Goal: Obtain resource: Download file/media

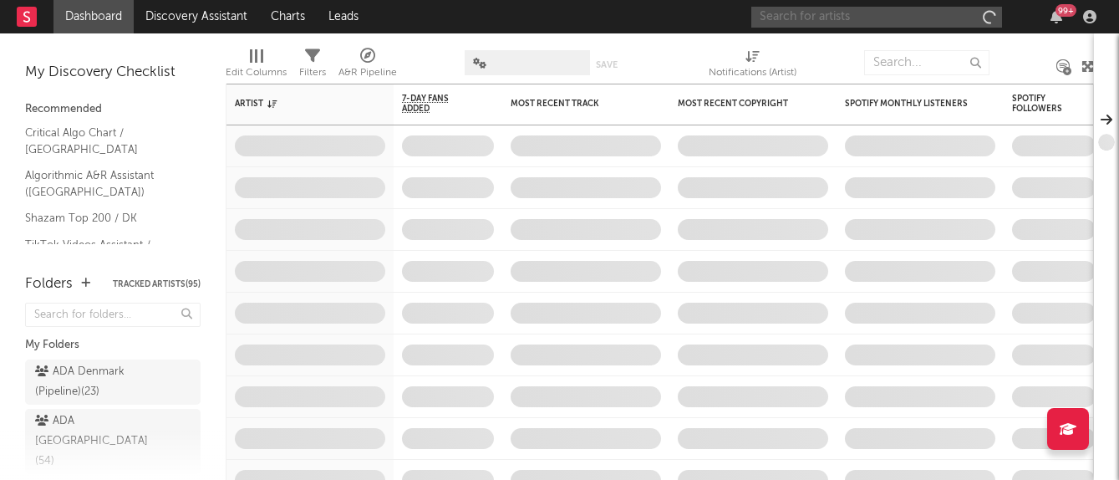
click at [848, 20] on input "text" at bounding box center [876, 17] width 251 height 21
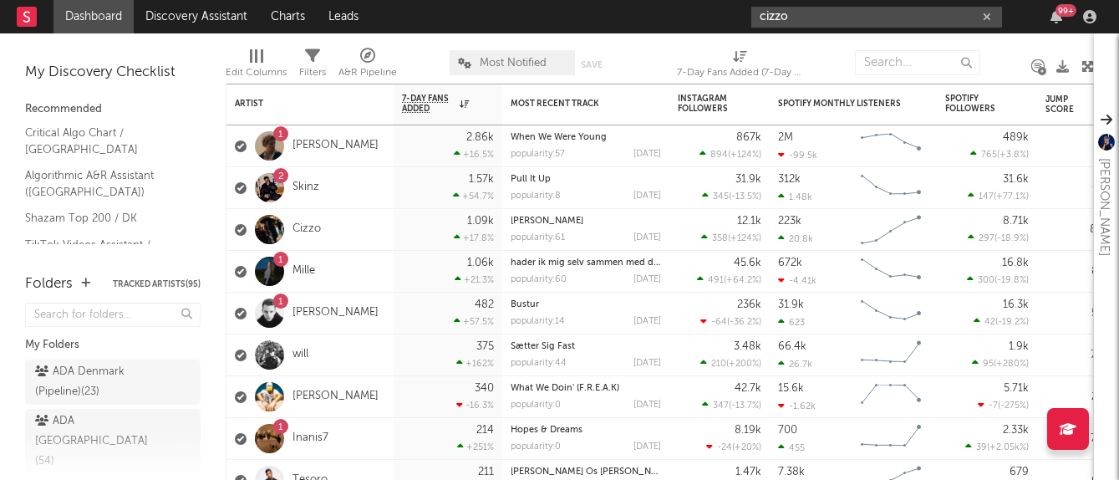
type input "cizzo"
click at [321, 219] on div "Cizzo" at bounding box center [309, 230] width 167 height 42
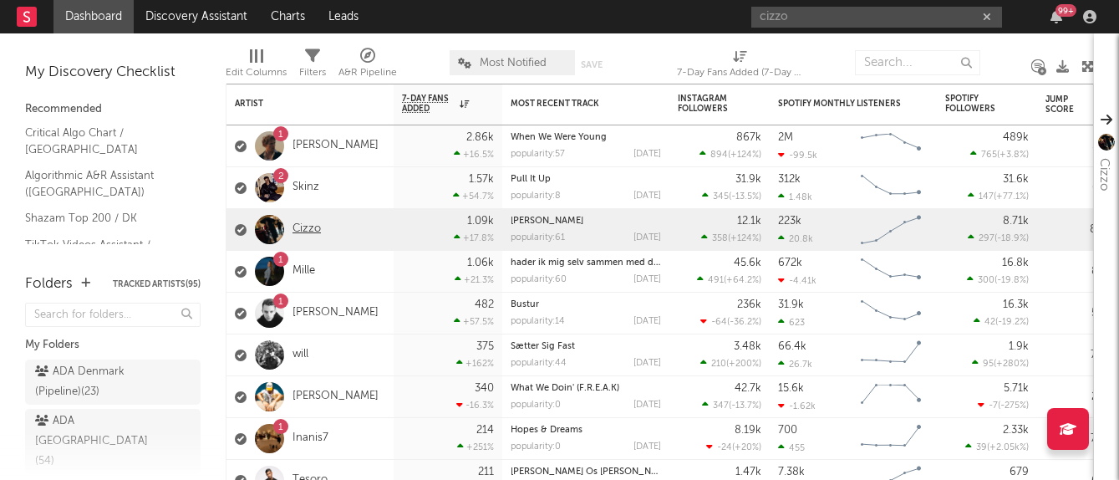
click at [312, 231] on link "Cizzo" at bounding box center [306, 229] width 28 height 14
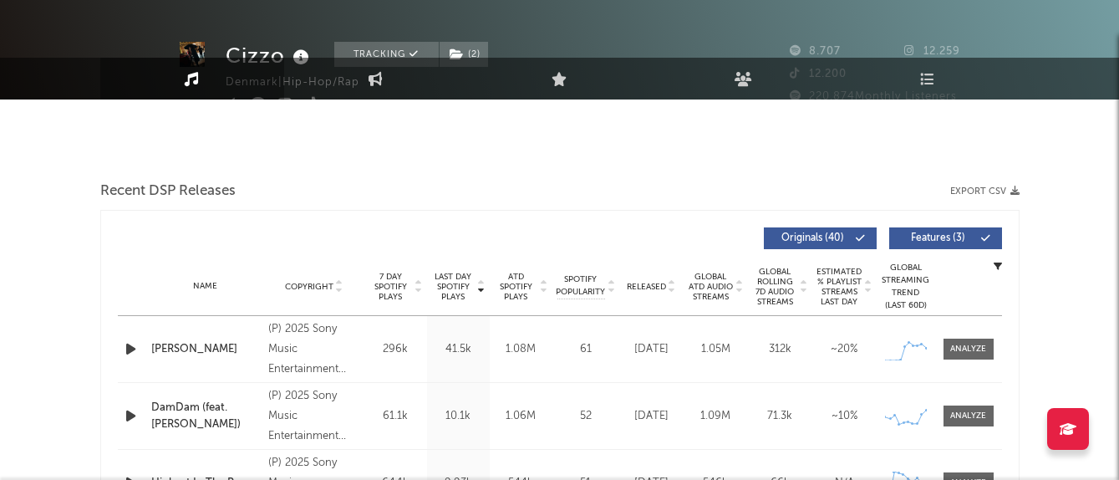
select select "6m"
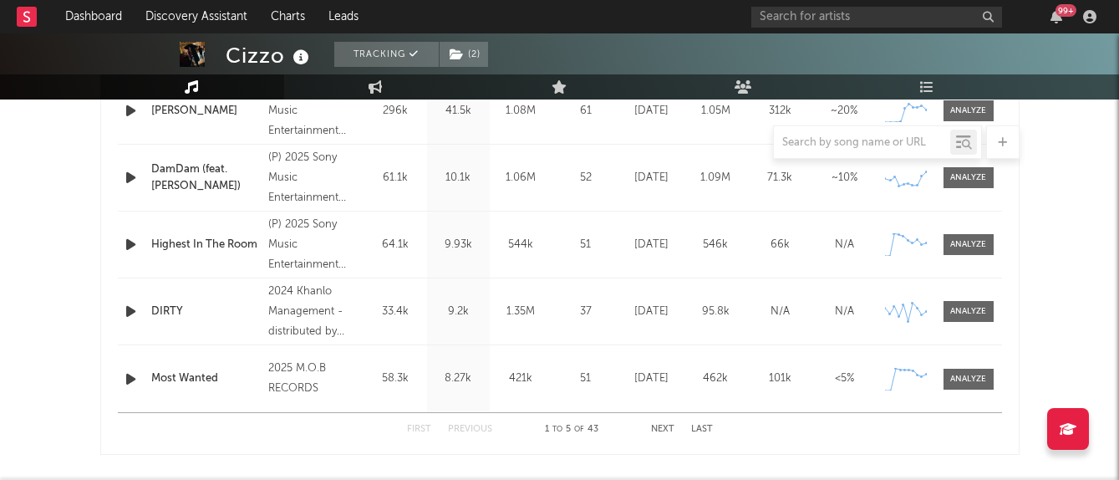
scroll to position [469, 0]
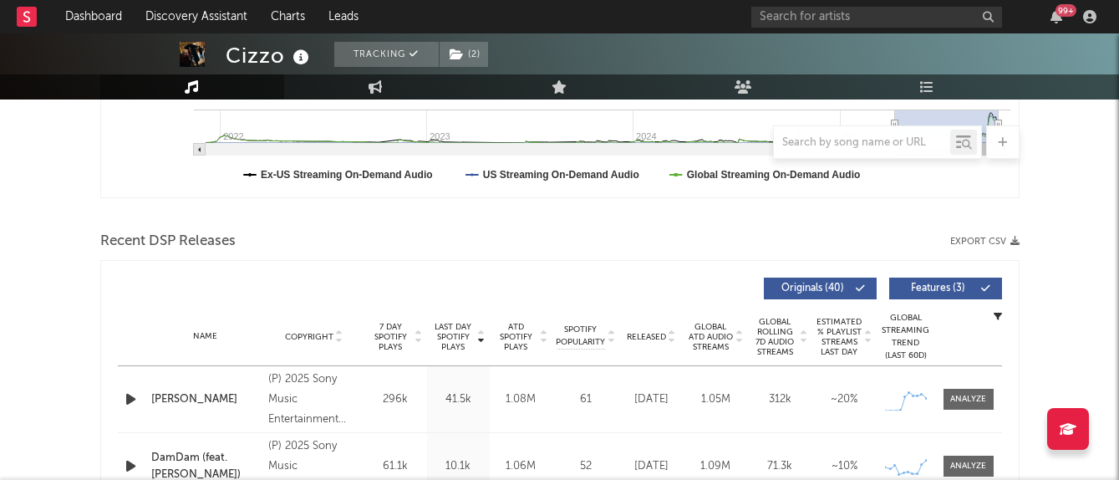
click at [998, 240] on button "Export CSV" at bounding box center [984, 241] width 69 height 10
